Goal: Check status

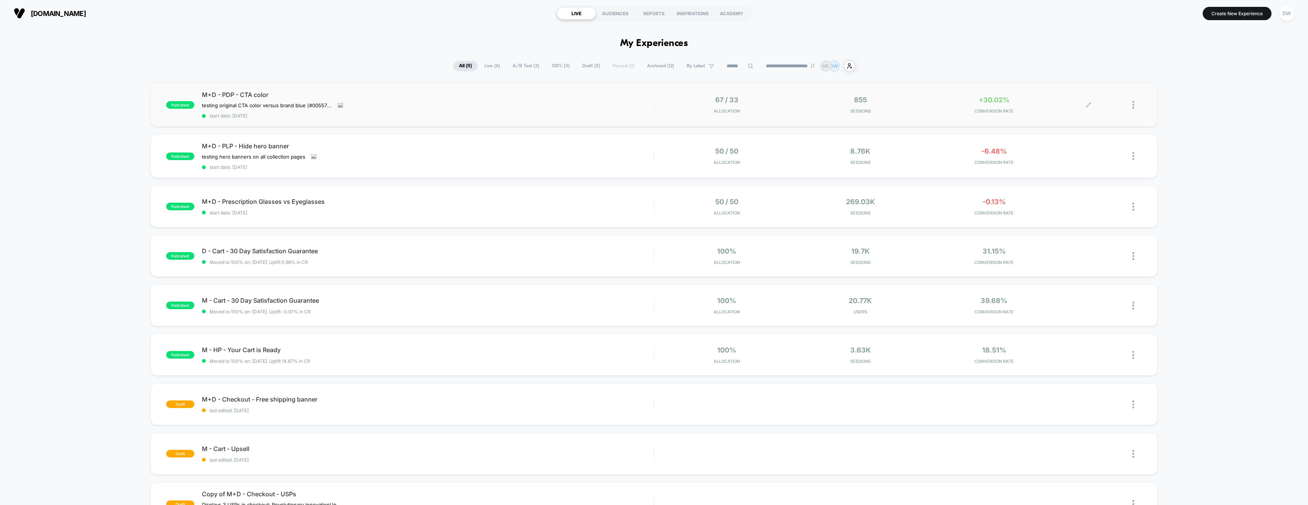
click at [903, 108] on div "855 Sessions" at bounding box center [861, 105] width 130 height 18
